Goal: Task Accomplishment & Management: Manage account settings

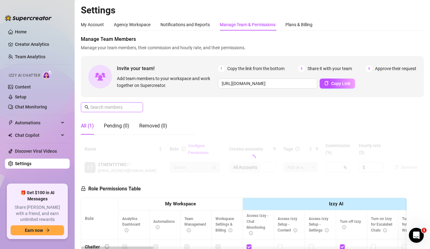
click at [116, 111] on span at bounding box center [112, 107] width 62 height 10
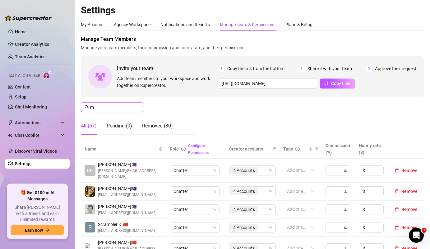
type input "mj"
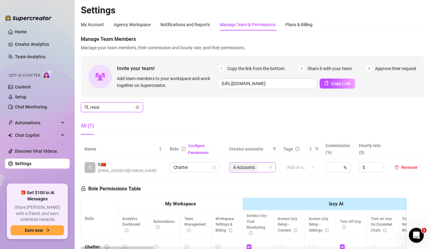
click at [258, 166] on div "4 Accounts" at bounding box center [245, 167] width 29 height 9
type input "ressi"
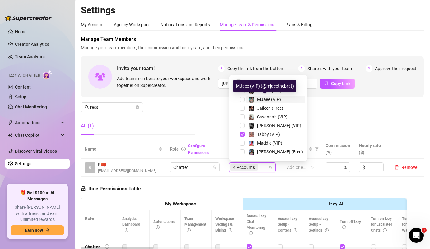
click at [265, 98] on span "MJaee (VIP)" at bounding box center [269, 99] width 24 height 5
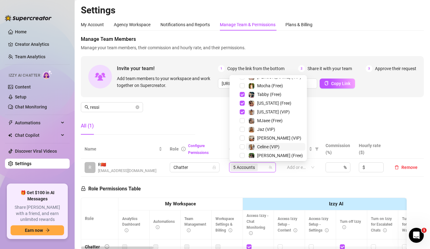
scroll to position [126, 0]
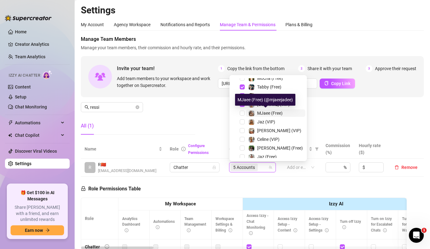
click at [250, 112] on img at bounding box center [252, 113] width 6 height 6
click at [198, 126] on div "Manage Team Members Manage your team members, their commission and hourly rate,…" at bounding box center [252, 87] width 343 height 104
